Goal: Use online tool/utility: Utilize a website feature to perform a specific function

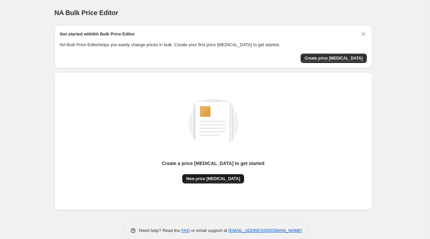
click at [211, 176] on span "New price [MEDICAL_DATA]" at bounding box center [213, 178] width 54 height 5
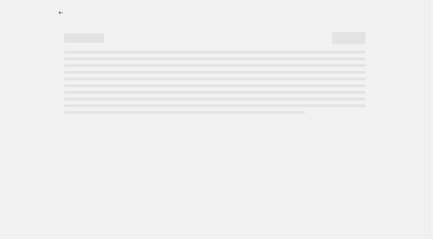
select select "percentage"
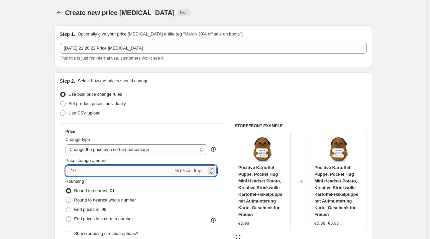
click at [138, 169] on input "-10" at bounding box center [120, 170] width 108 height 11
type input "-1"
type input "-27"
click at [211, 102] on div "Set product prices individually" at bounding box center [213, 103] width 307 height 9
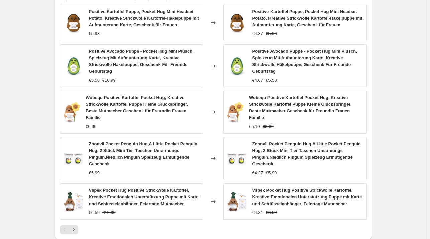
scroll to position [487, 0]
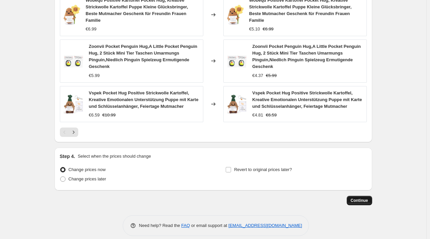
click at [362, 198] on span "Continue" at bounding box center [359, 200] width 17 height 5
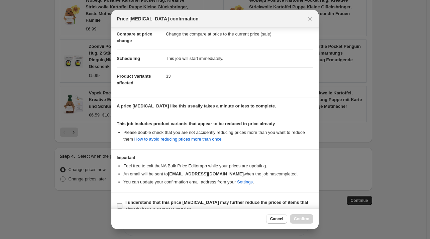
scroll to position [42, 0]
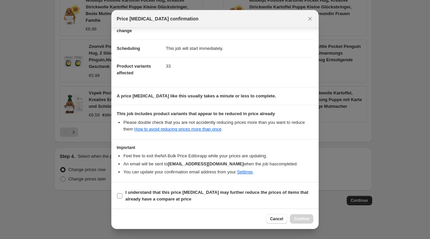
click at [145, 197] on b "I understand that this price [MEDICAL_DATA] may further reduce the prices of it…" at bounding box center [216, 196] width 183 height 12
click at [122, 197] on input "I understand that this price [MEDICAL_DATA] may further reduce the prices of it…" at bounding box center [119, 195] width 5 height 5
checkbox input "true"
click at [307, 215] on button "Confirm" at bounding box center [301, 218] width 23 height 9
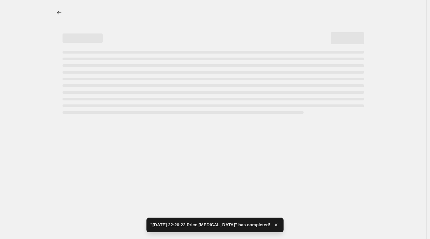
select select "percentage"
